Goal: Information Seeking & Learning: Learn about a topic

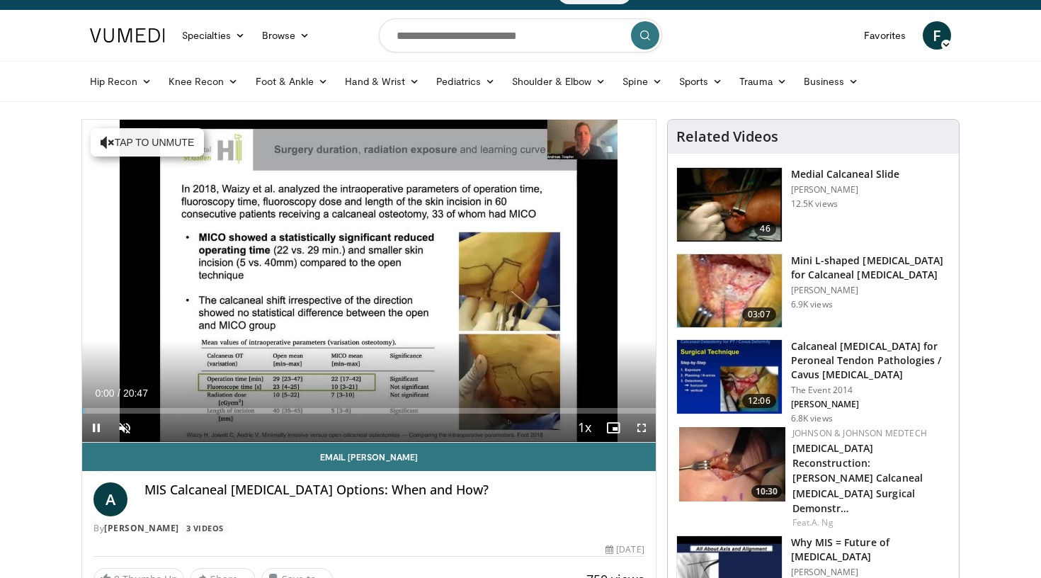
scroll to position [25, 0]
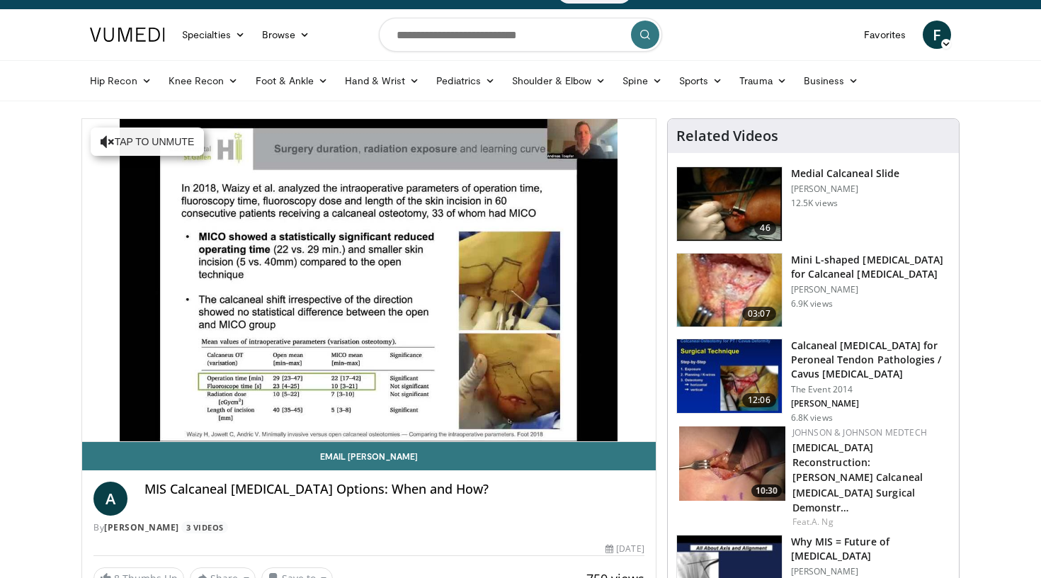
click at [732, 193] on img at bounding box center [729, 204] width 105 height 74
drag, startPoint x: 146, startPoint y: 491, endPoint x: 300, endPoint y: 489, distance: 153.7
click at [300, 489] on h4 "MIS Calcaneal [MEDICAL_DATA] Options: When and How?" at bounding box center [394, 490] width 500 height 16
copy h4 "MIS Calcaneal [MEDICAL_DATA]"
click at [500, 46] on input "Search topics, interventions" at bounding box center [520, 35] width 283 height 34
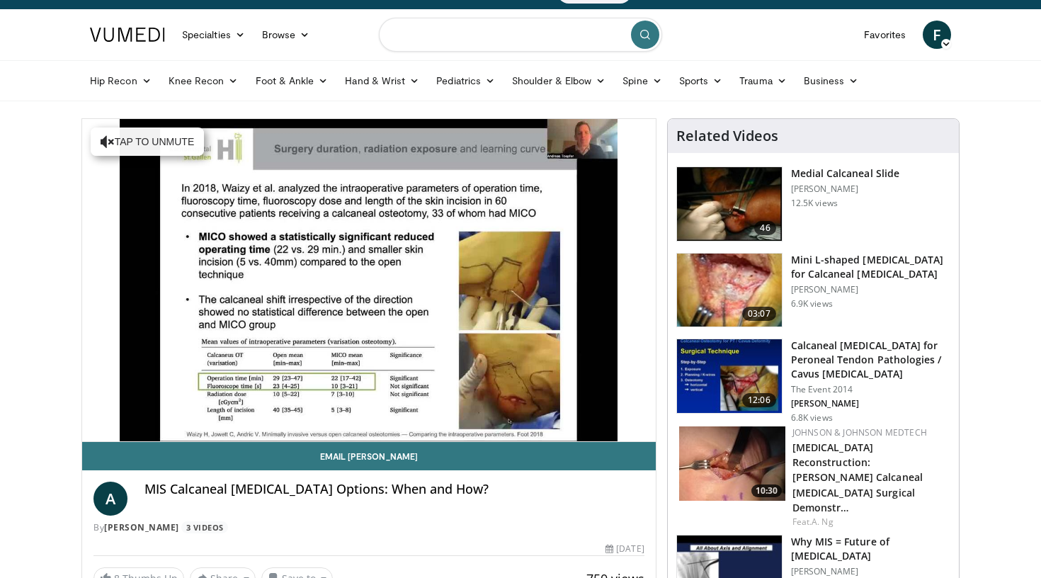
paste input "**********"
type input "**********"
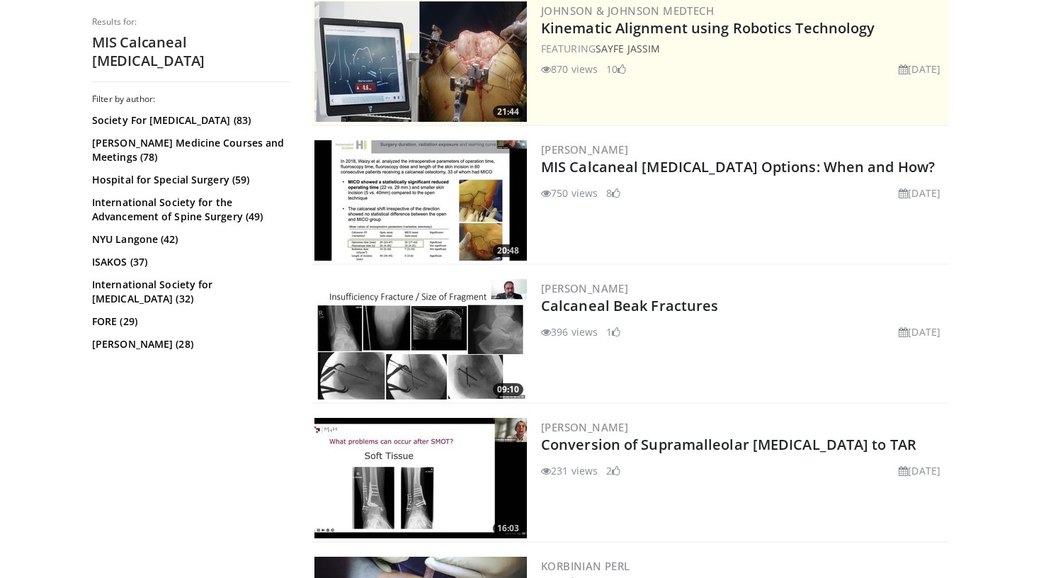
scroll to position [334, 0]
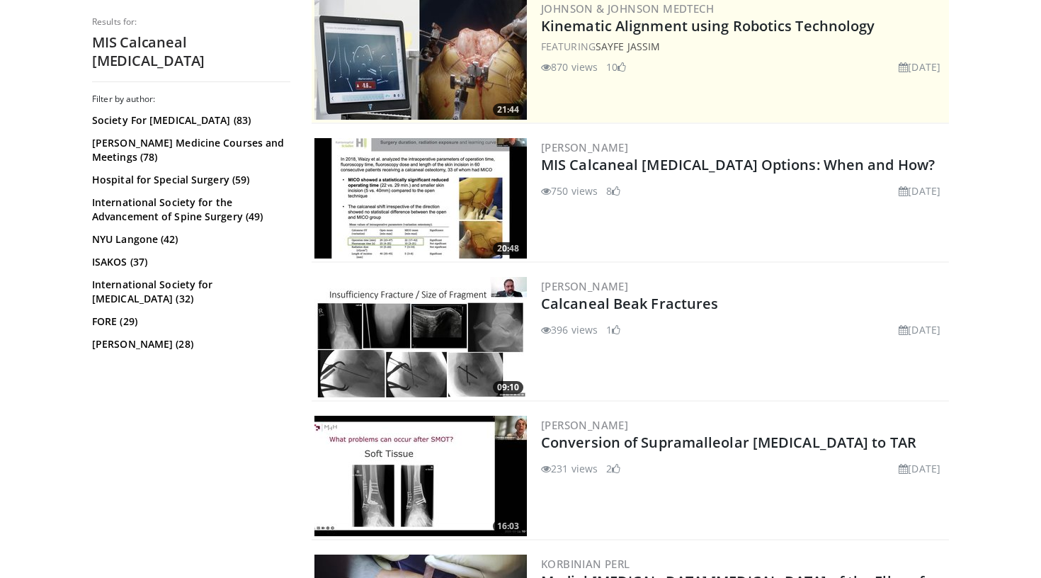
click at [467, 222] on img at bounding box center [420, 198] width 212 height 120
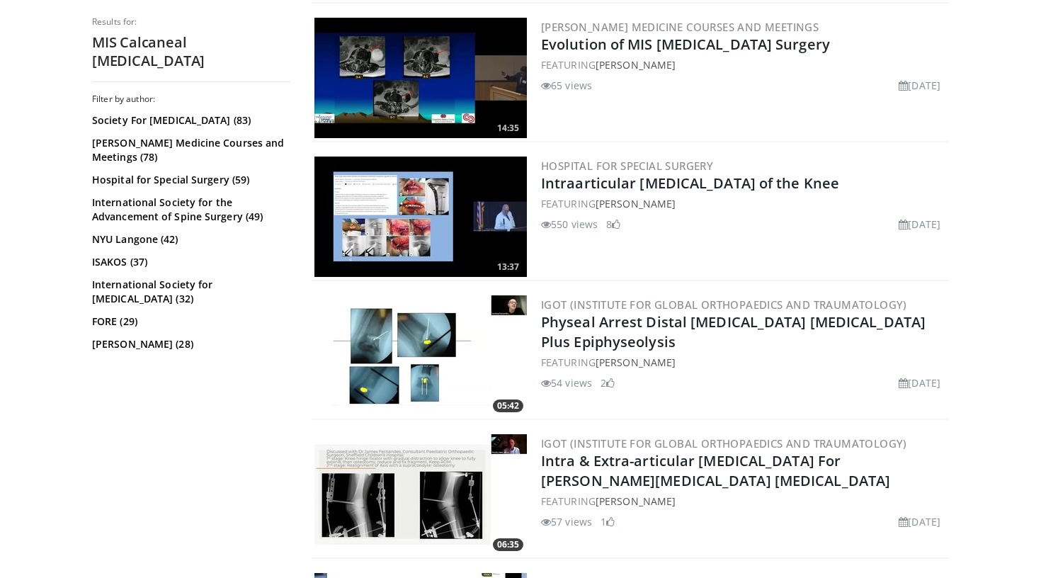
scroll to position [1426, 0]
